Goal: Check status: Check status

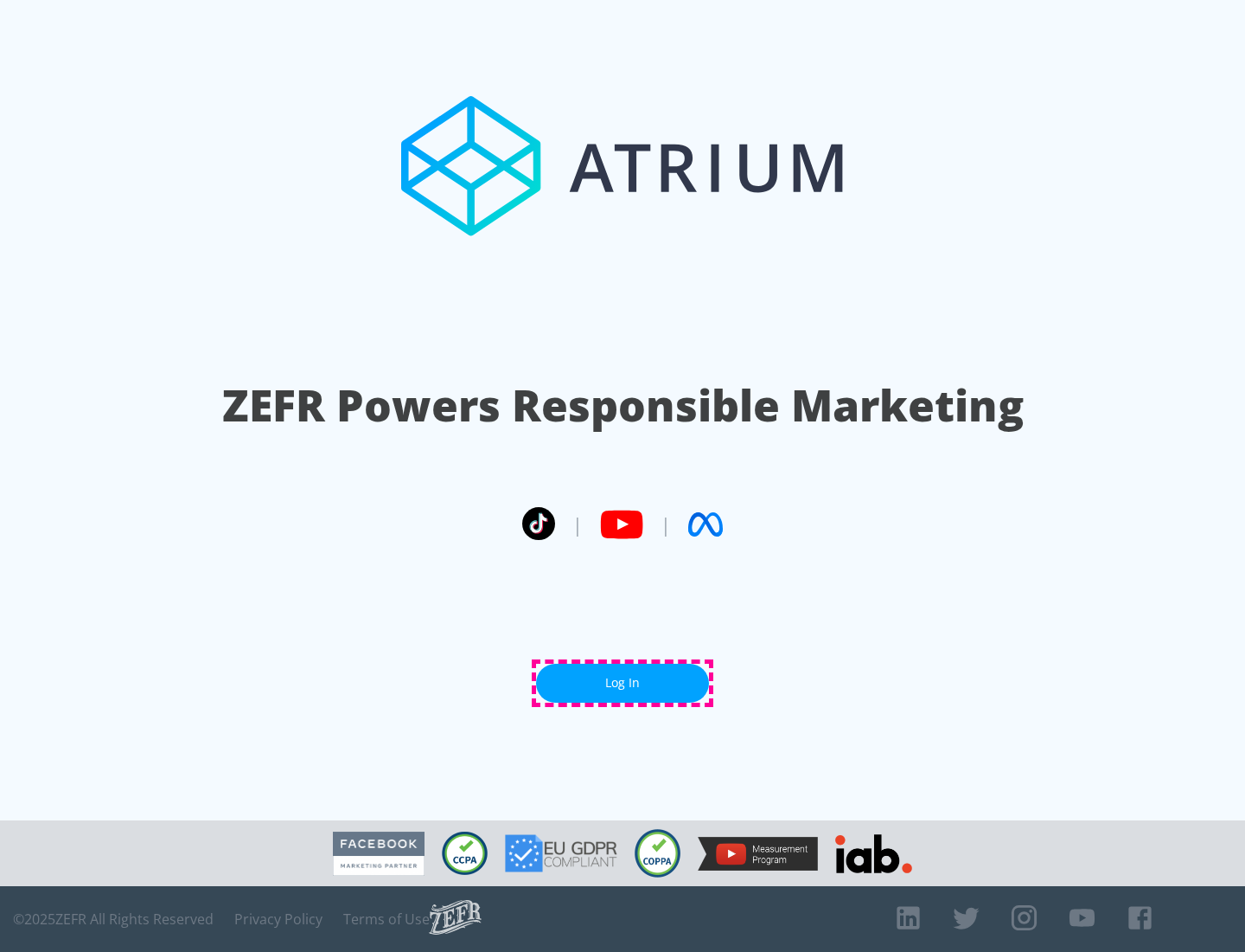
click at [622, 683] on link "Log In" at bounding box center [622, 683] width 173 height 39
